Goal: Task Accomplishment & Management: Complete application form

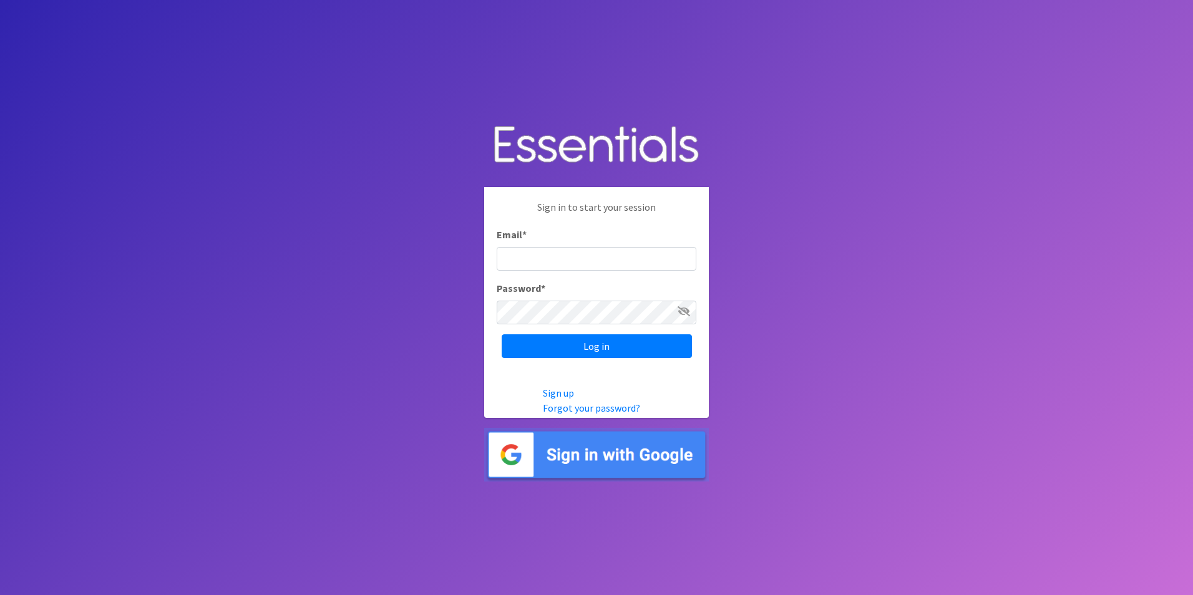
type input "[EMAIL_ADDRESS][DOMAIN_NAME]"
click at [682, 307] on icon at bounding box center [684, 311] width 12 height 10
click at [654, 340] on input "Log in" at bounding box center [597, 346] width 190 height 24
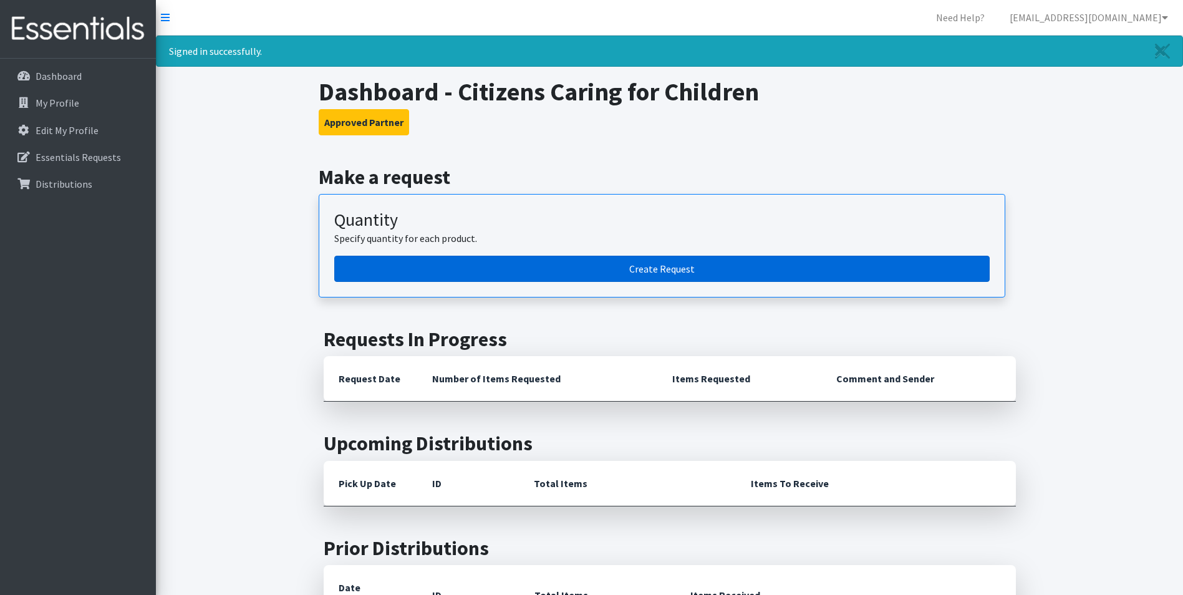
click at [662, 277] on link "Create Request" at bounding box center [662, 269] width 656 height 26
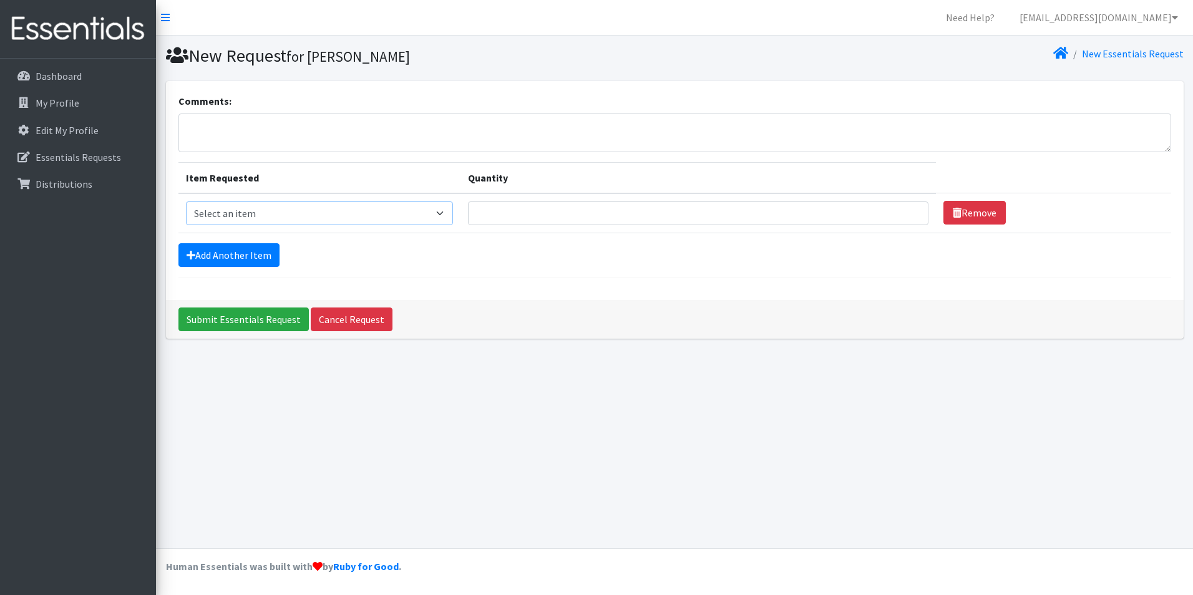
click at [286, 205] on select "Select an item Pad Kits Tampon Kit" at bounding box center [319, 214] width 267 height 24
select select "12262"
click at [186, 202] on select "Select an item Pad Kits Tampon Kit" at bounding box center [319, 214] width 267 height 24
click at [555, 215] on input "Quantity" at bounding box center [698, 214] width 460 height 24
click at [904, 213] on input "1" at bounding box center [698, 214] width 460 height 24
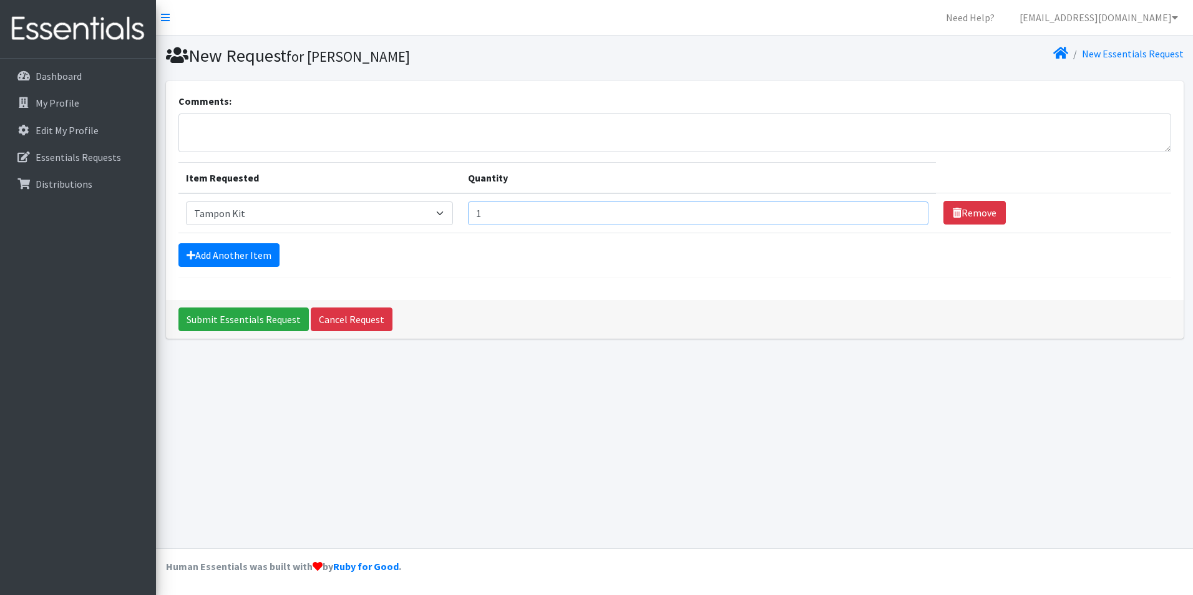
drag, startPoint x: 543, startPoint y: 227, endPoint x: 532, endPoint y: 219, distance: 13.9
click at [532, 220] on td "Quantity 1" at bounding box center [697, 213] width 475 height 40
click at [532, 219] on input "1" at bounding box center [698, 214] width 460 height 24
drag, startPoint x: 515, startPoint y: 213, endPoint x: 479, endPoint y: 216, distance: 36.4
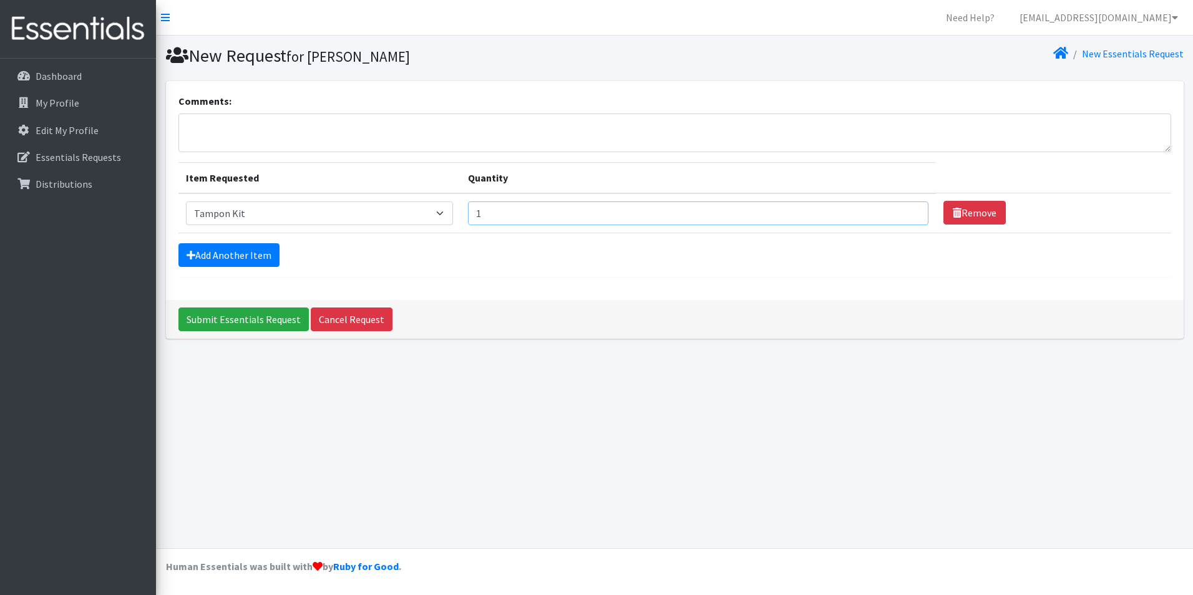
click at [479, 216] on input "1" at bounding box center [698, 214] width 460 height 24
type input "50"
click at [349, 313] on link "Cancel Request" at bounding box center [352, 320] width 82 height 24
